Goal: Find specific page/section: Find specific page/section

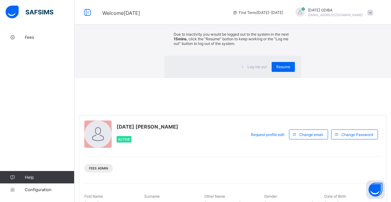
click at [74, 37] on div "× Idle Mode Due to inactivity you would be logged out to the system in the next…" at bounding box center [232, 39] width 317 height 78
click at [277, 69] on span "Resume" at bounding box center [284, 67] width 14 height 5
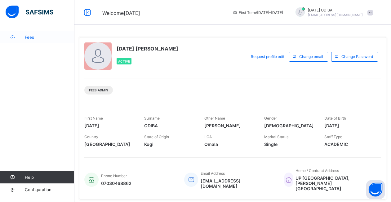
click at [31, 37] on span "Fees" at bounding box center [50, 37] width 50 height 5
click at [33, 34] on link "Fees" at bounding box center [37, 37] width 74 height 12
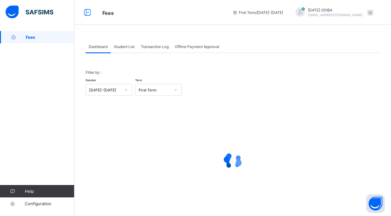
click at [123, 47] on span "Student List" at bounding box center [124, 46] width 21 height 5
click at [124, 46] on span "Student List" at bounding box center [124, 46] width 21 height 5
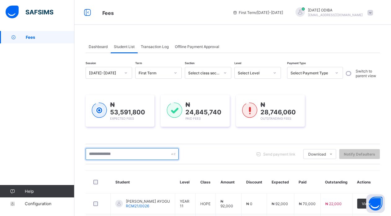
click at [108, 148] on input "text" at bounding box center [132, 154] width 93 height 12
click at [186, 144] on div "Send payment link Download Students Payment Students Payment Status Student Ite…" at bounding box center [233, 154] width 295 height 20
click at [144, 148] on input "text" at bounding box center [132, 154] width 93 height 12
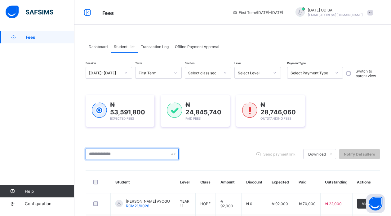
click at [144, 148] on input "text" at bounding box center [132, 154] width 93 height 12
click at [104, 148] on input "text" at bounding box center [132, 154] width 93 height 12
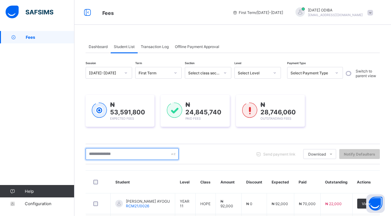
click at [102, 148] on input "text" at bounding box center [132, 154] width 93 height 12
click at [114, 148] on input "text" at bounding box center [132, 154] width 93 height 12
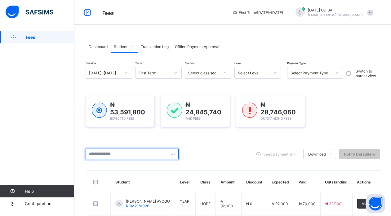
click at [114, 148] on input "text" at bounding box center [132, 154] width 93 height 12
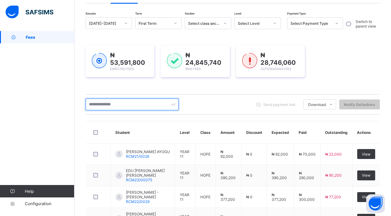
click at [114, 107] on input "text" at bounding box center [132, 105] width 93 height 12
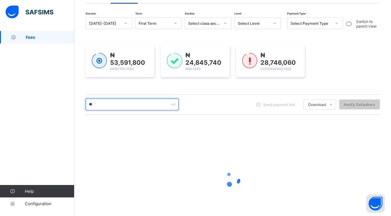
type input "*"
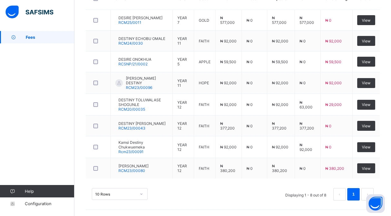
scroll to position [0, 0]
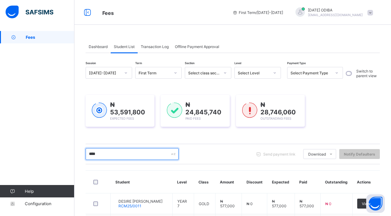
click at [100, 153] on input "****" at bounding box center [132, 154] width 93 height 12
type input "*"
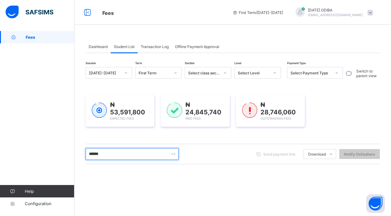
type input "*******"
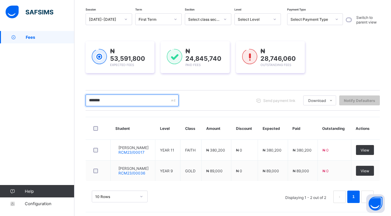
scroll to position [57, 0]
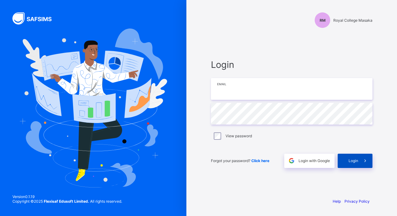
type input "**********"
click at [361, 160] on span at bounding box center [365, 161] width 14 height 14
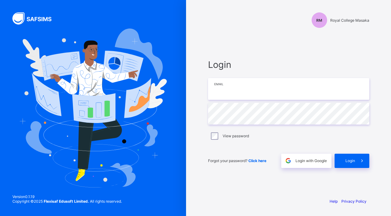
type input "**********"
